Goal: Task Accomplishment & Management: Manage account settings

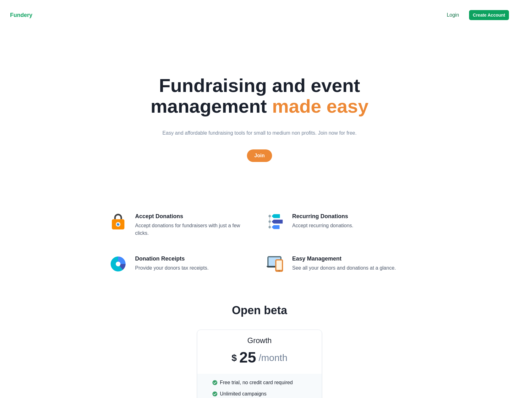
click at [454, 19] on div "Login Create Account" at bounding box center [478, 15] width 62 height 10
click at [454, 17] on p "Login" at bounding box center [453, 15] width 12 height 8
click at [458, 11] on p "Login" at bounding box center [453, 15] width 12 height 8
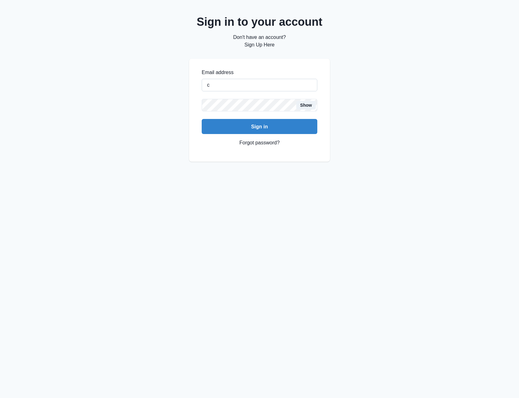
click at [276, 85] on input "c" at bounding box center [260, 85] width 116 height 13
type input "[EMAIL_ADDRESS][DOMAIN_NAME]"
click at [202, 119] on button "Sign in" at bounding box center [260, 126] width 116 height 15
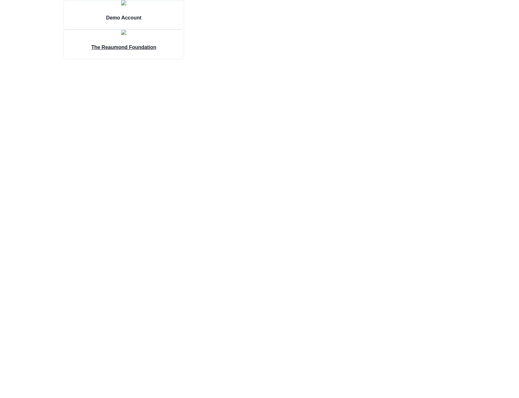
click at [121, 35] on img at bounding box center [123, 32] width 5 height 5
